Goal: Navigation & Orientation: Find specific page/section

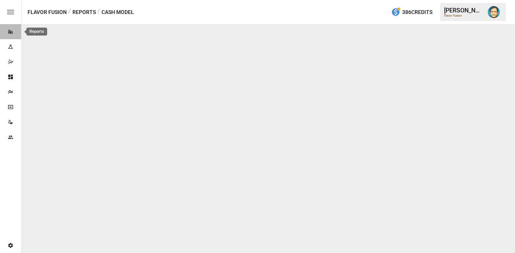
click at [9, 31] on icon "Reports" at bounding box center [11, 32] width 4 height 4
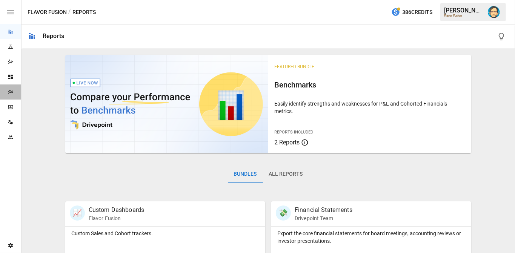
click at [9, 91] on icon "Plans" at bounding box center [10, 92] width 5 height 4
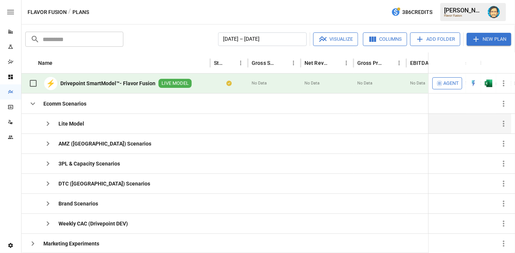
click at [44, 119] on icon "button" at bounding box center [47, 123] width 9 height 9
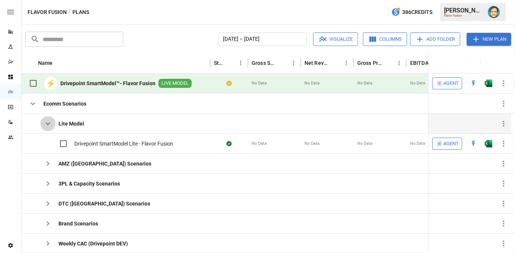
click at [44, 119] on icon "button" at bounding box center [47, 123] width 9 height 9
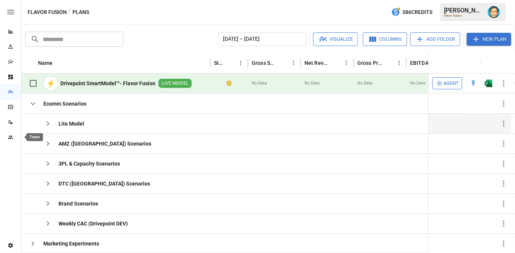
click at [12, 134] on icon "Team" at bounding box center [11, 137] width 6 height 6
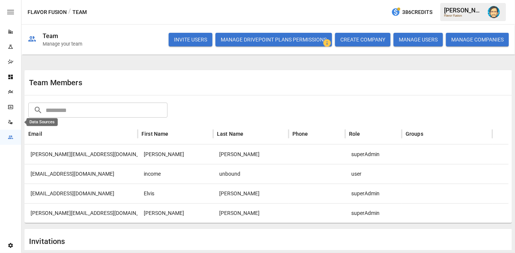
click at [11, 122] on icon "Data Sources" at bounding box center [11, 122] width 6 height 6
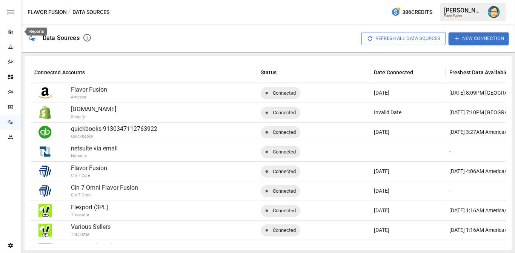
click at [8, 33] on icon "Reports" at bounding box center [11, 32] width 6 height 6
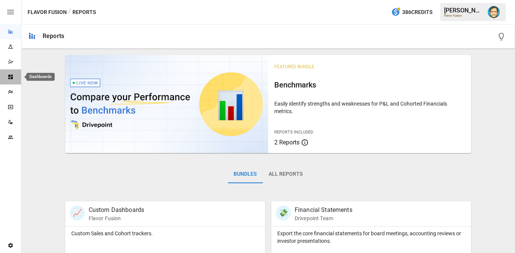
click at [11, 79] on icon "Dashboards" at bounding box center [11, 77] width 6 height 6
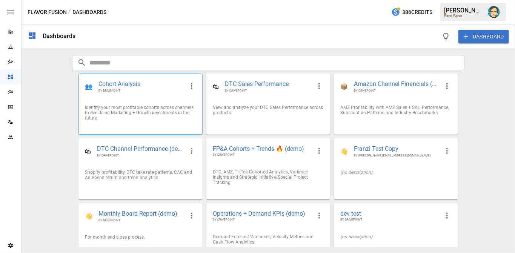
click at [170, 116] on div "Identify your most profitable cohorts across channels to decide on Marketing + …" at bounding box center [140, 113] width 111 height 16
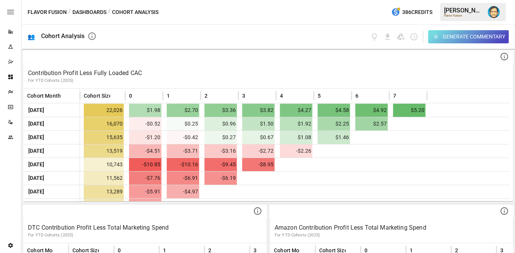
click at [441, 39] on button "Generate Commentary" at bounding box center [468, 36] width 81 height 13
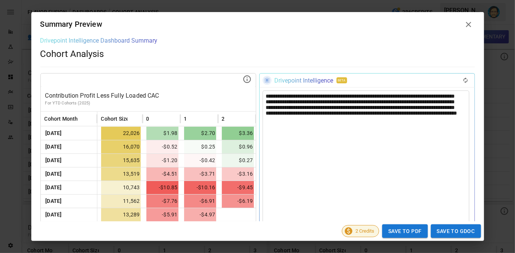
click at [468, 25] on icon at bounding box center [468, 24] width 9 height 9
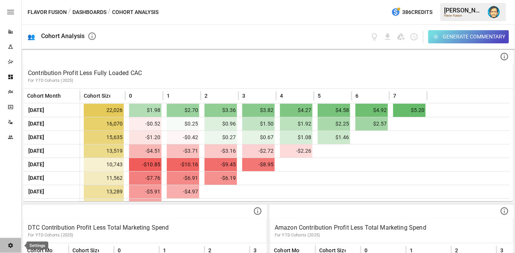
click at [10, 245] on icon "Settings" at bounding box center [11, 246] width 6 height 6
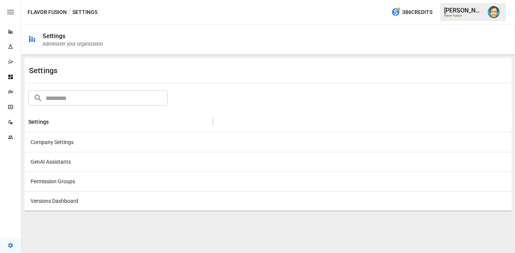
click at [61, 162] on div "GenAI Assistants" at bounding box center [119, 162] width 189 height 20
